Goal: Transaction & Acquisition: Purchase product/service

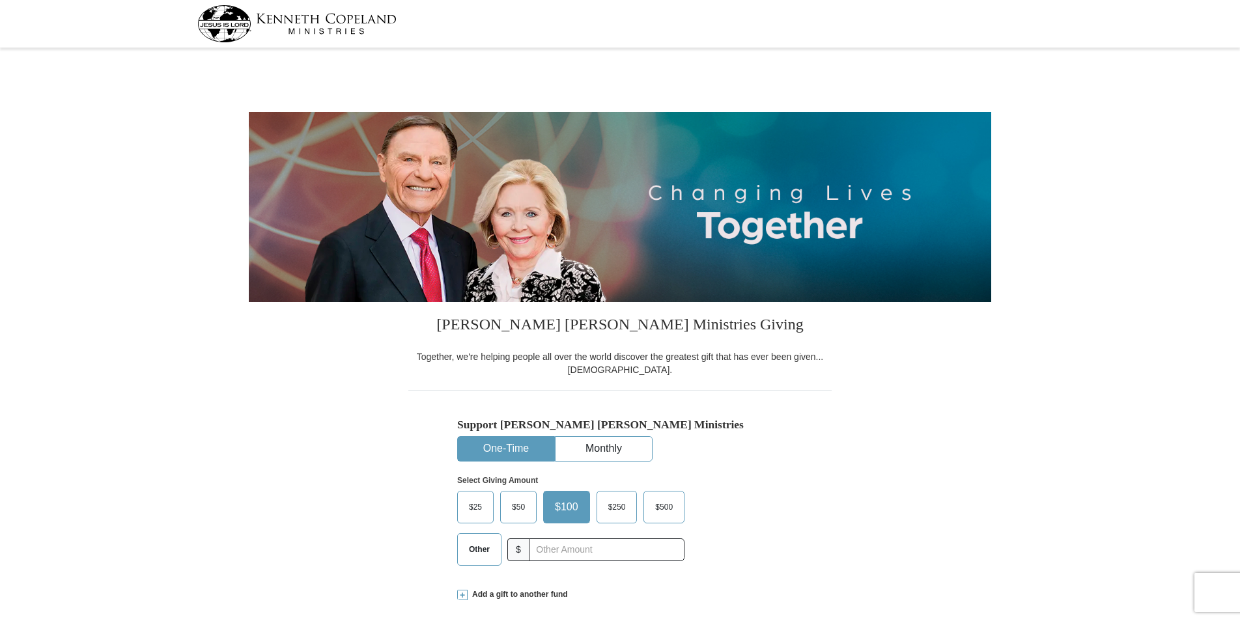
select select "MO"
click at [599, 557] on input "text" at bounding box center [606, 550] width 145 height 23
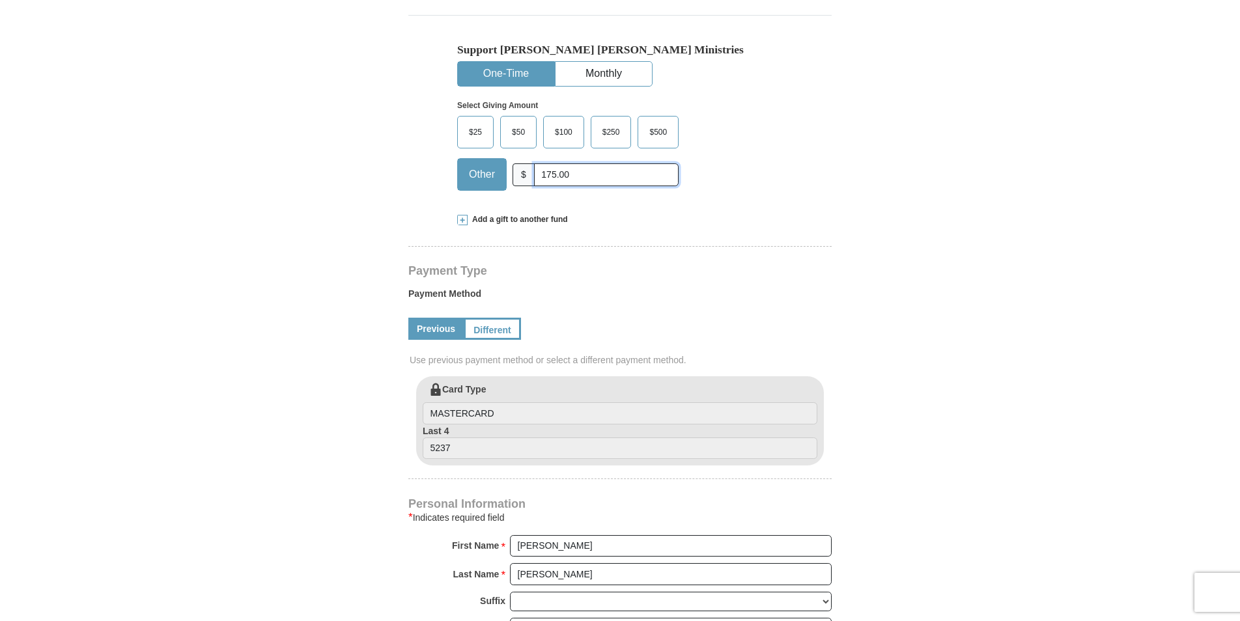
scroll to position [391, 0]
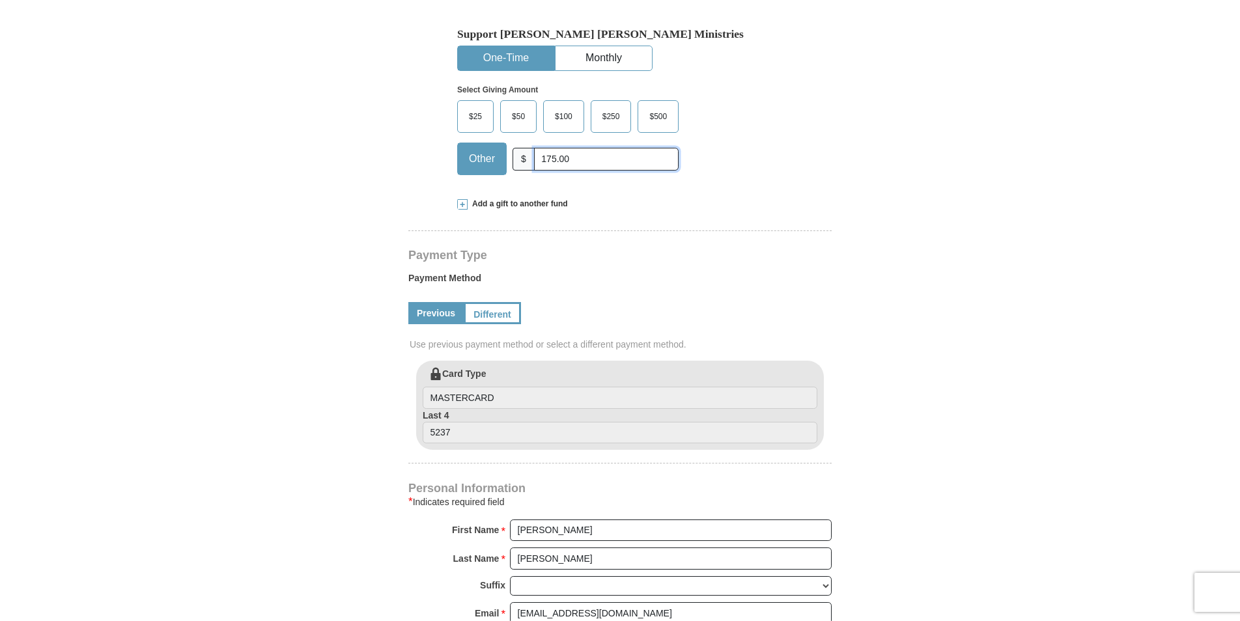
type input "175.00"
click at [638, 411] on label "Last 4 5237" at bounding box center [620, 426] width 395 height 35
click at [638, 422] on input "5237" at bounding box center [620, 433] width 395 height 22
click at [640, 424] on input "5237" at bounding box center [620, 433] width 395 height 22
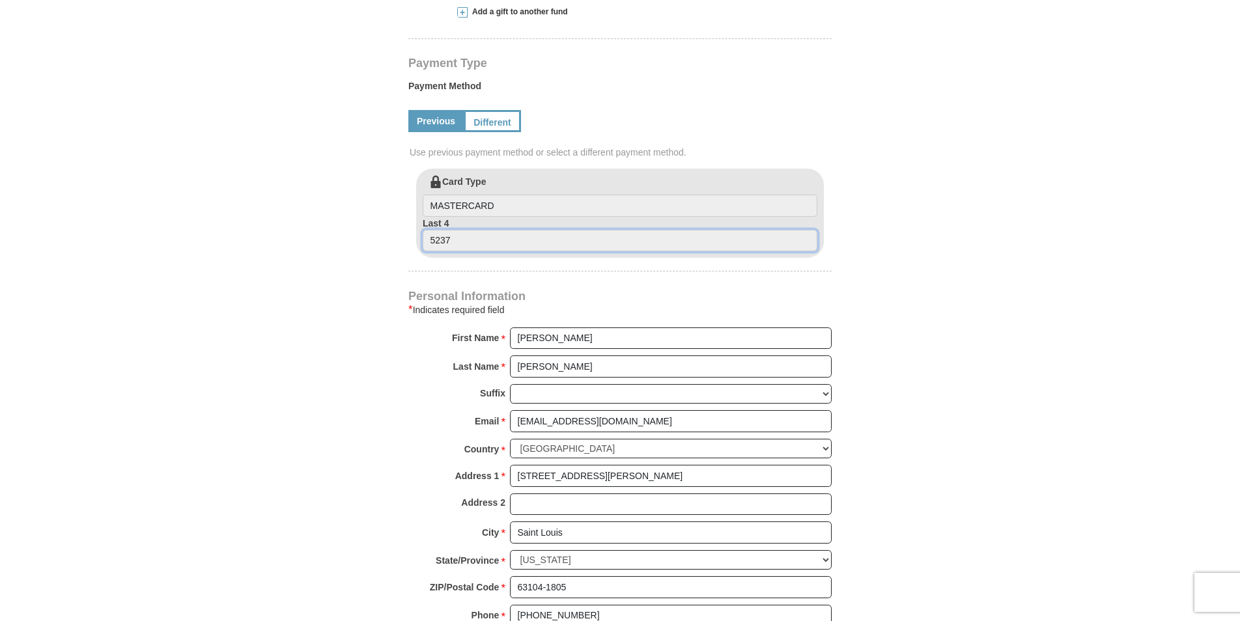
scroll to position [586, 0]
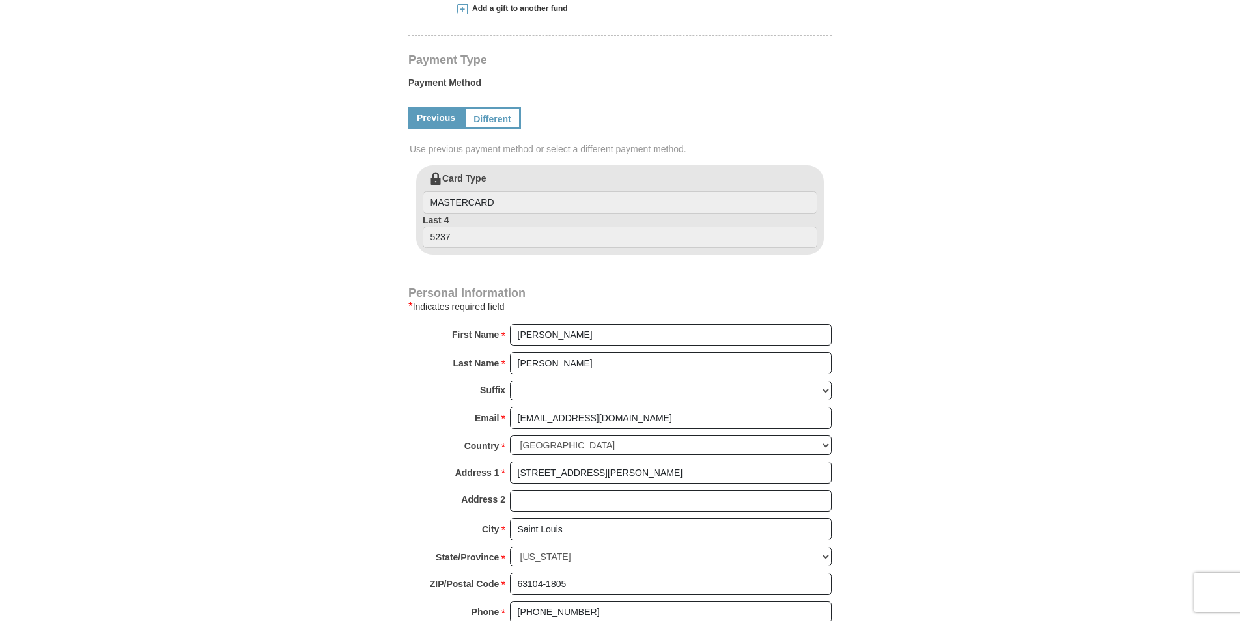
click at [438, 114] on link "Previous" at bounding box center [435, 118] width 55 height 22
click at [488, 115] on link "Different" at bounding box center [491, 118] width 55 height 22
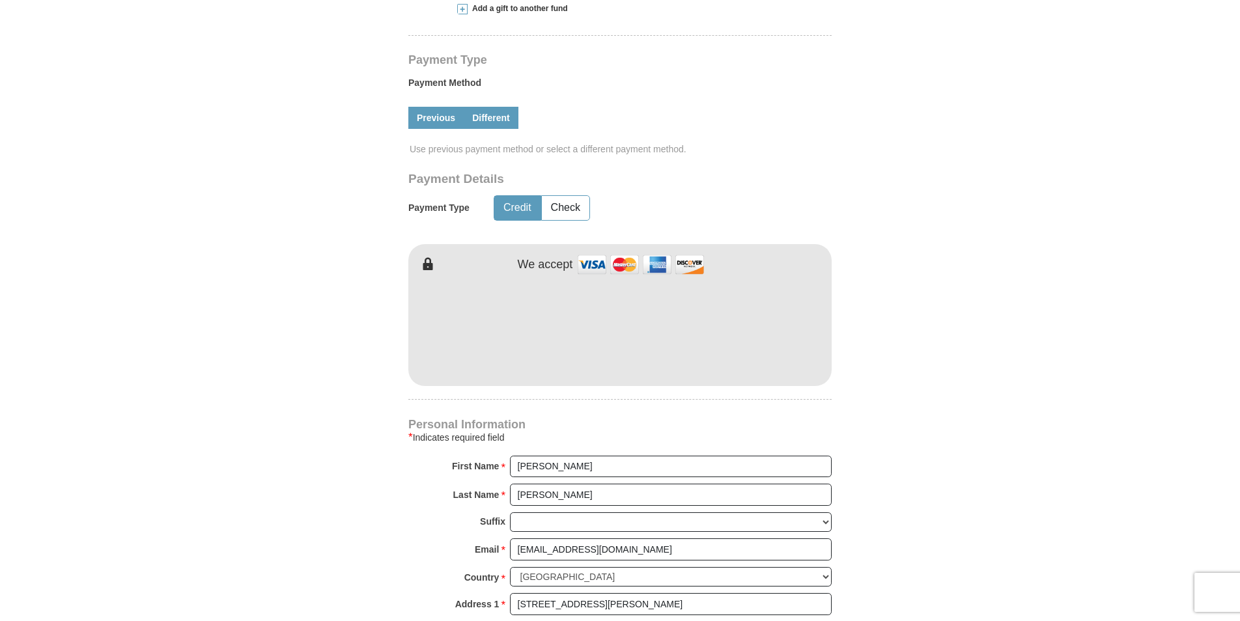
click at [436, 117] on link "Previous" at bounding box center [435, 118] width 55 height 22
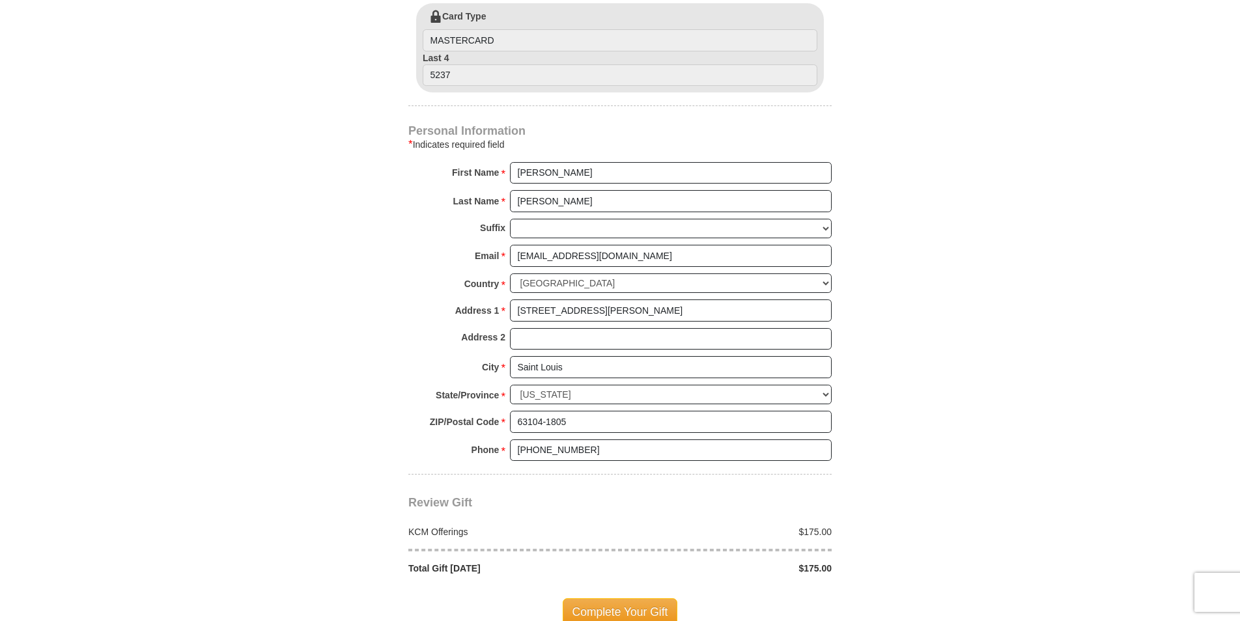
scroll to position [456, 0]
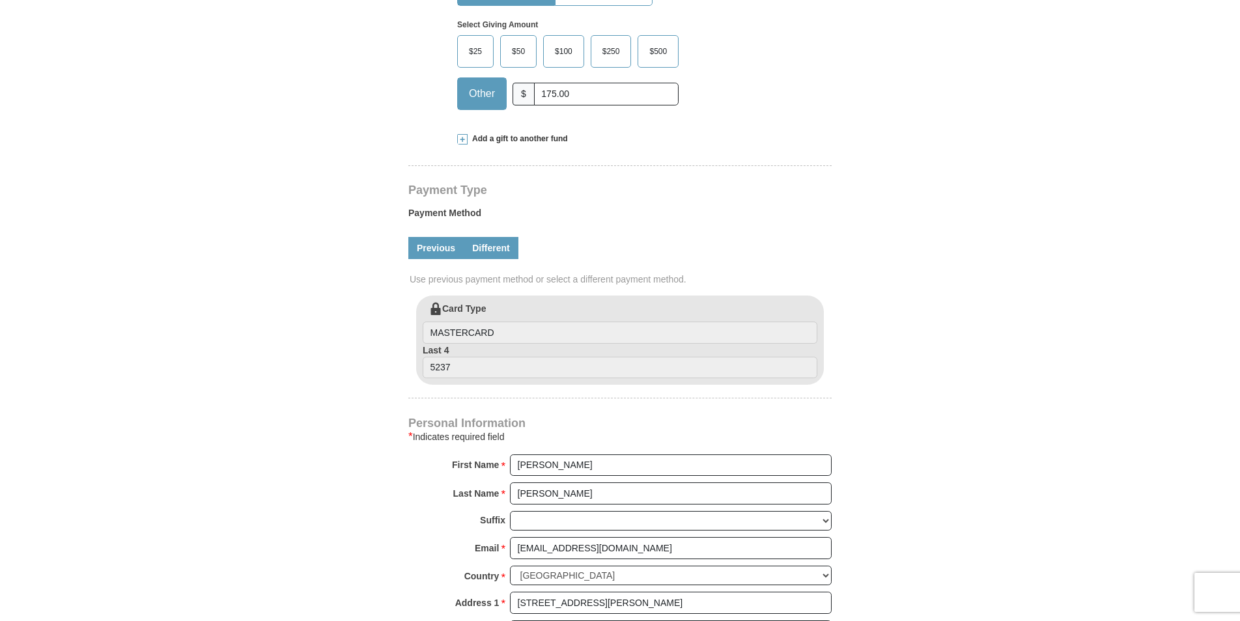
click at [479, 241] on link "Different" at bounding box center [491, 248] width 55 height 22
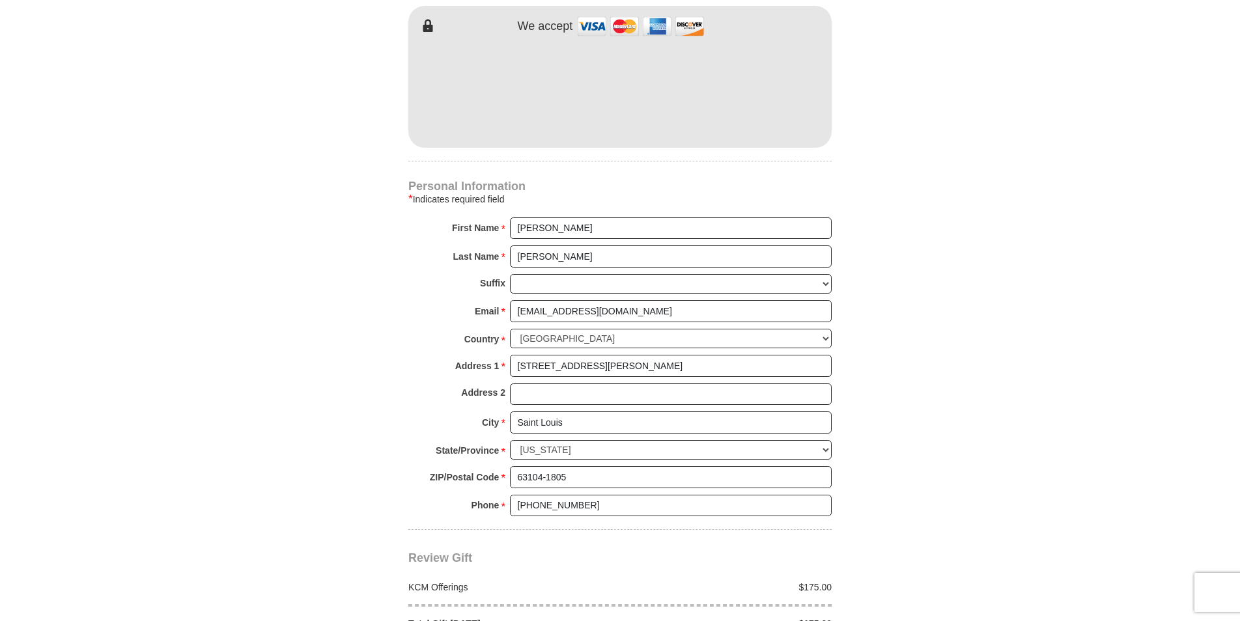
scroll to position [912, 0]
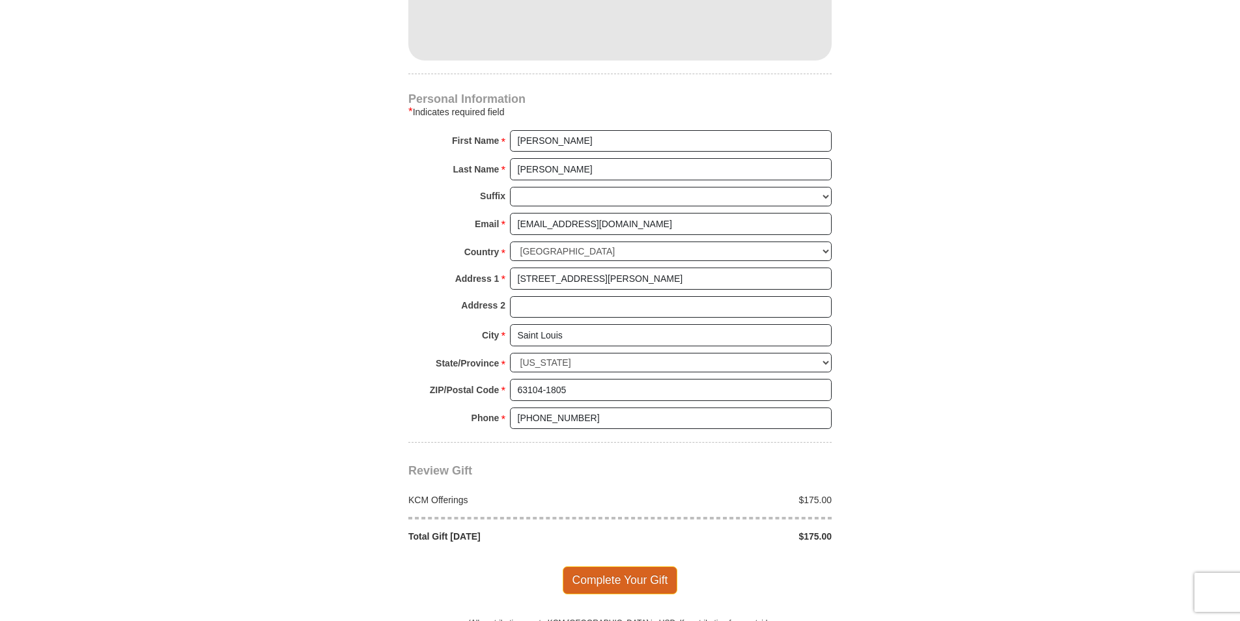
click at [643, 576] on span "Complete Your Gift" at bounding box center [620, 580] width 115 height 27
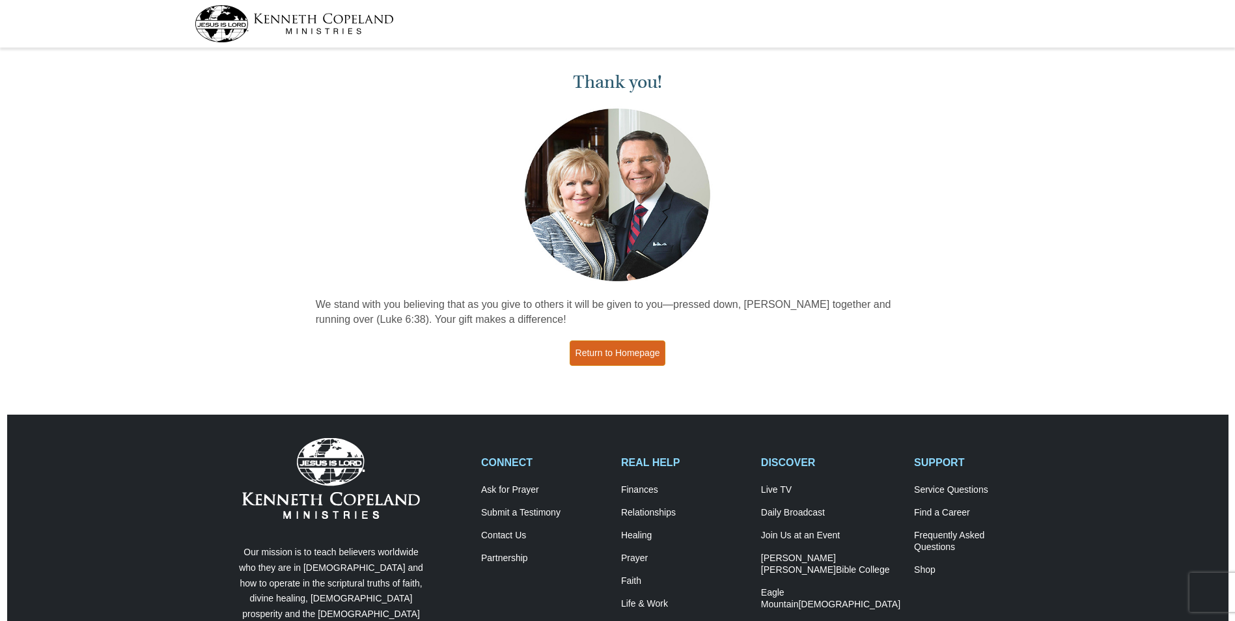
click at [626, 355] on link "Return to Homepage" at bounding box center [618, 353] width 96 height 25
